Goal: Information Seeking & Learning: Learn about a topic

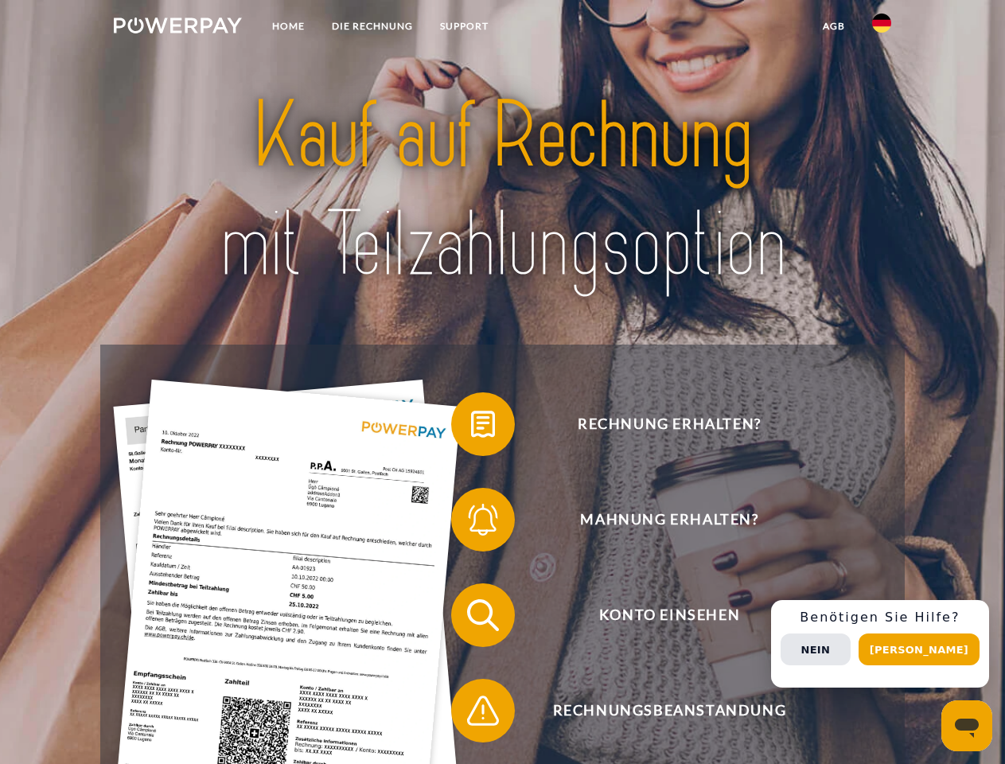
click at [177, 28] on img at bounding box center [178, 25] width 128 height 16
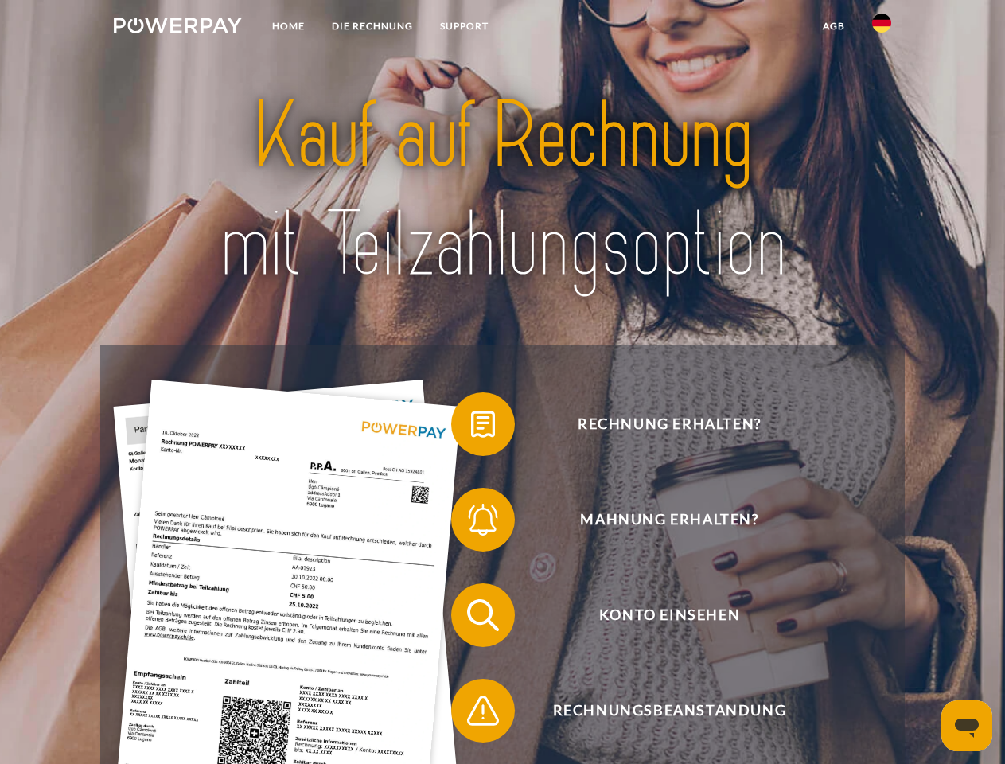
click at [881, 28] on img at bounding box center [881, 23] width 19 height 19
click at [833, 26] on link "agb" at bounding box center [833, 26] width 49 height 29
click at [471, 427] on span at bounding box center [459, 424] width 80 height 80
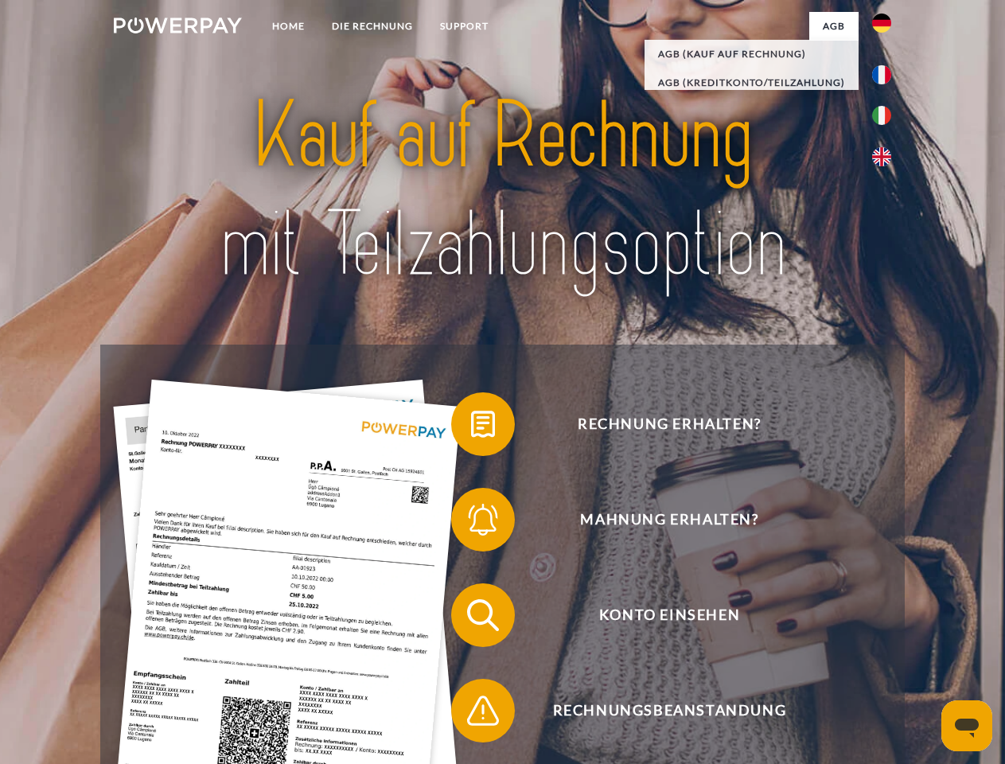
click at [471, 523] on span at bounding box center [459, 520] width 80 height 80
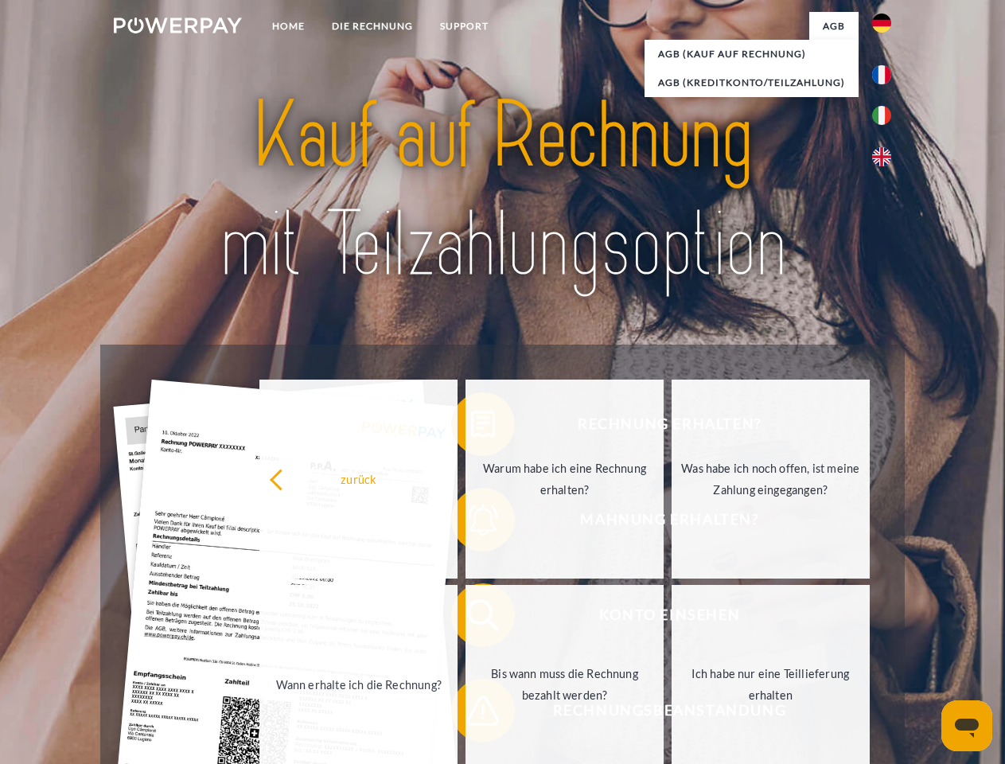
click at [471, 618] on link "Bis wann muss die Rechnung bezahlt werden?" at bounding box center [564, 684] width 198 height 199
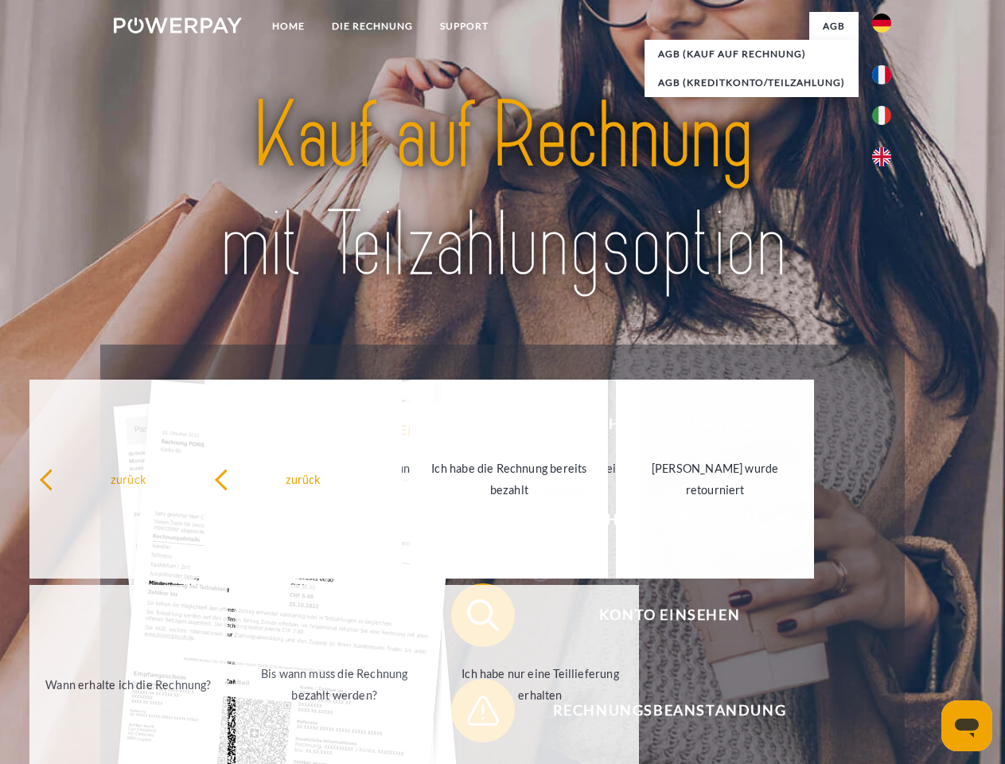
click at [471, 713] on span at bounding box center [459, 711] width 80 height 80
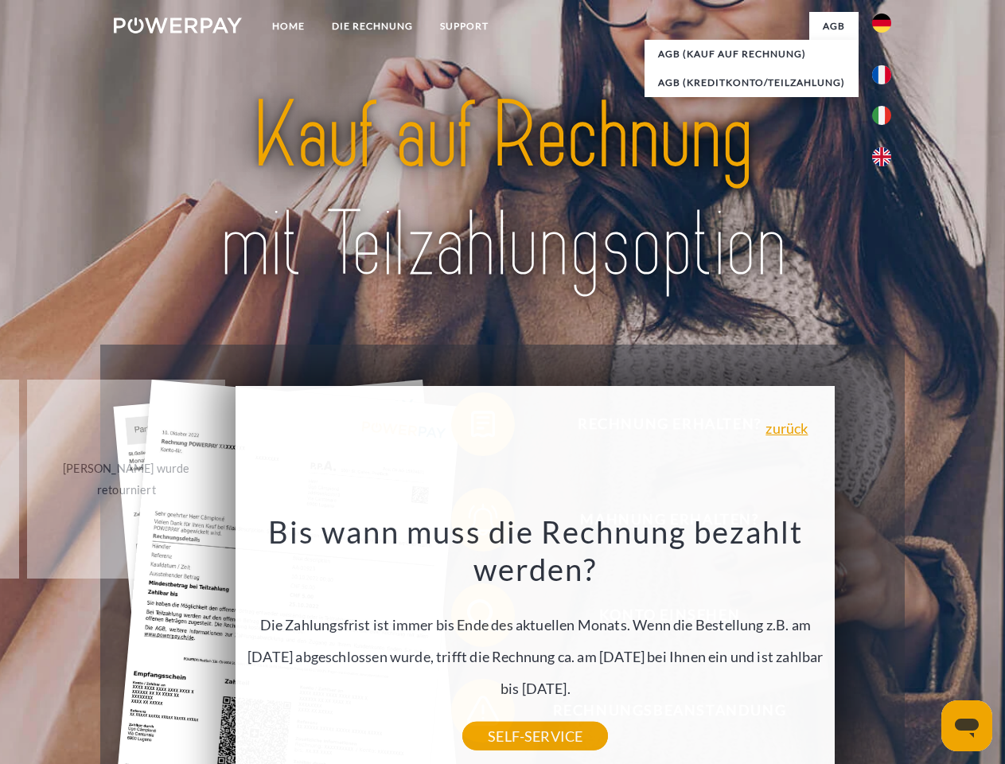
click at [885, 643] on div "Rechnung erhalten? Mahnung erhalten? Konto einsehen" at bounding box center [501, 662] width 803 height 636
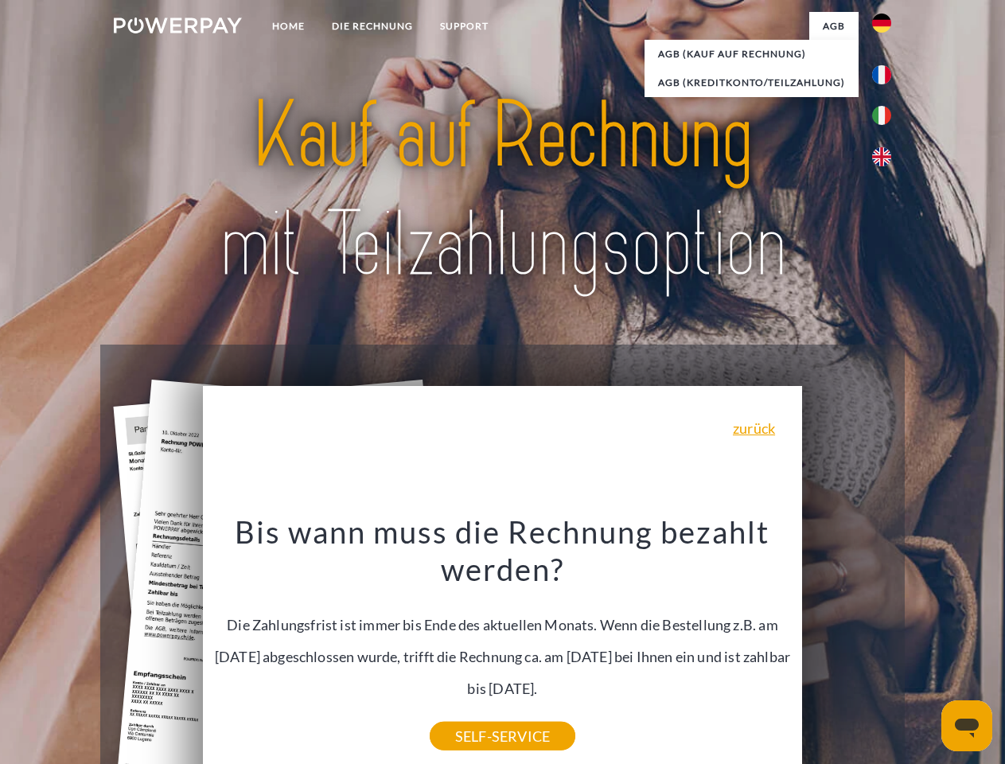
click at [846, 647] on span "Konto einsehen" at bounding box center [669, 615] width 390 height 64
click at [924, 649] on header "Home DIE RECHNUNG SUPPORT" at bounding box center [502, 549] width 1005 height 1098
